Goal: Task Accomplishment & Management: Use online tool/utility

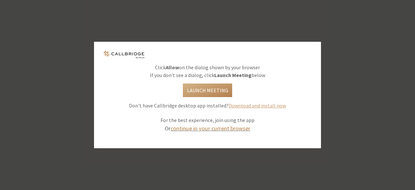
click at [219, 129] on link "continue in your current browser" at bounding box center [210, 128] width 80 height 7
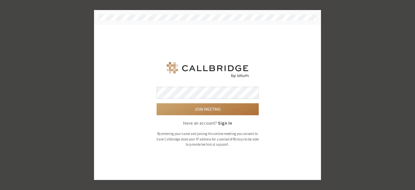
click at [222, 109] on button "Join meeting" at bounding box center [207, 109] width 102 height 12
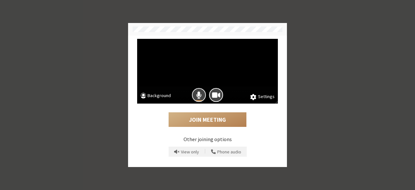
drag, startPoint x: 196, startPoint y: 91, endPoint x: 261, endPoint y: 92, distance: 64.4
click at [261, 92] on div at bounding box center [207, 94] width 141 height 17
click at [197, 87] on div at bounding box center [198, 94] width 17 height 17
click at [197, 90] on button "Mic is on" at bounding box center [199, 95] width 14 height 14
click at [216, 95] on span "Camera is on" at bounding box center [216, 95] width 8 height 9
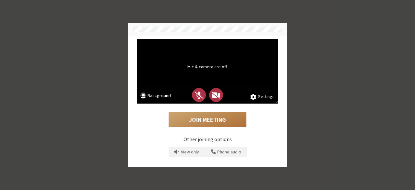
click at [210, 119] on button "Join Meeting" at bounding box center [207, 119] width 78 height 15
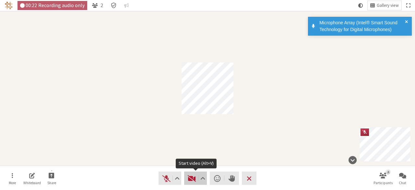
click at [196, 181] on span "Start video (Alt+V)" at bounding box center [191, 178] width 9 height 9
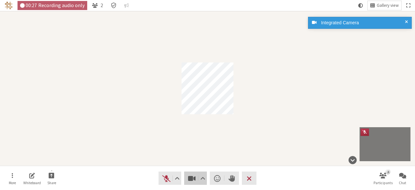
click at [196, 181] on span "Stop video (Alt+V)" at bounding box center [191, 178] width 9 height 9
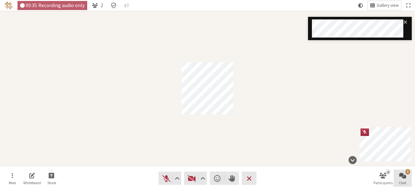
click at [400, 185] on span "Chat" at bounding box center [401, 183] width 7 height 4
